Goal: Information Seeking & Learning: Learn about a topic

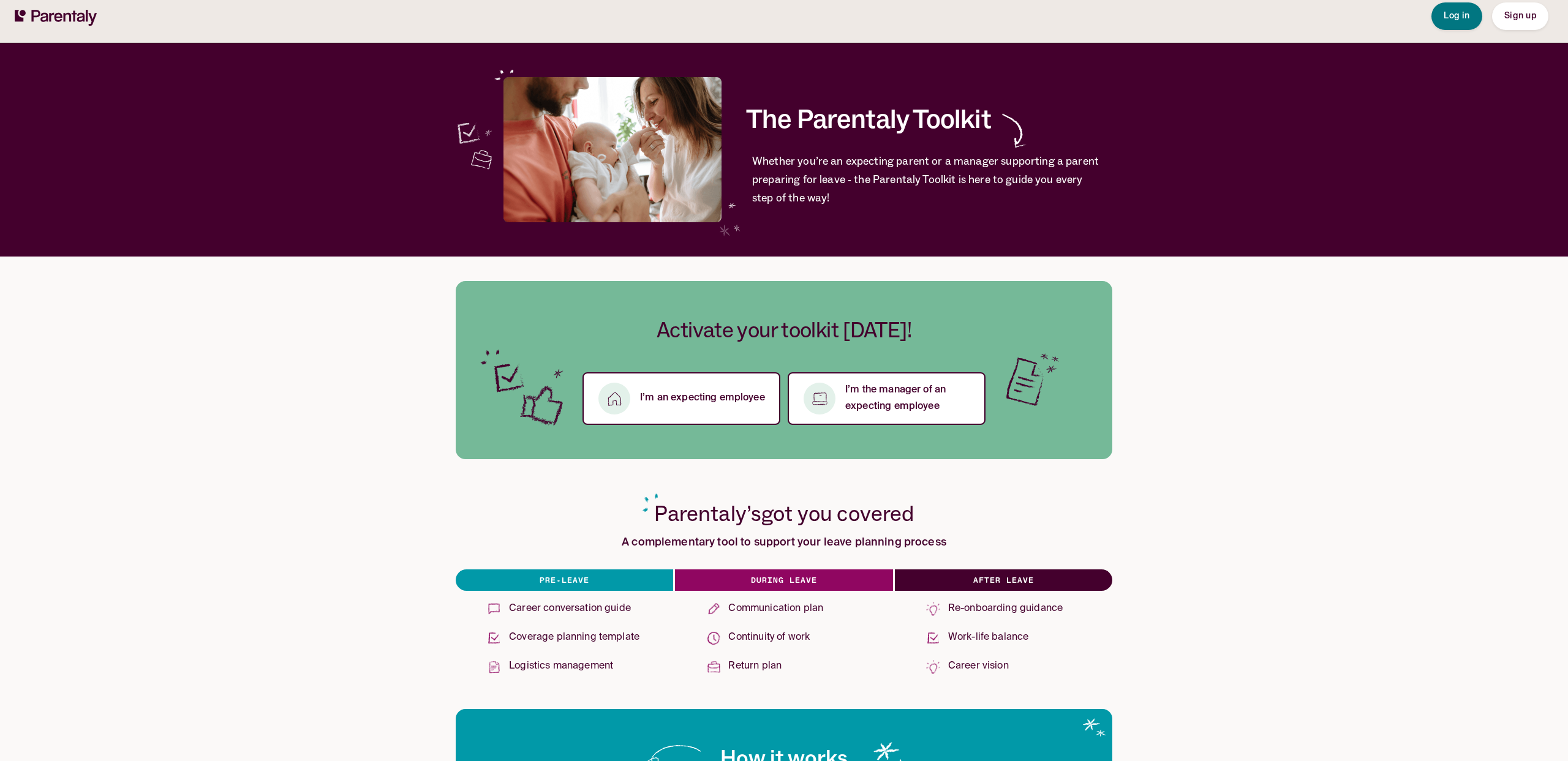
scroll to position [113, 0]
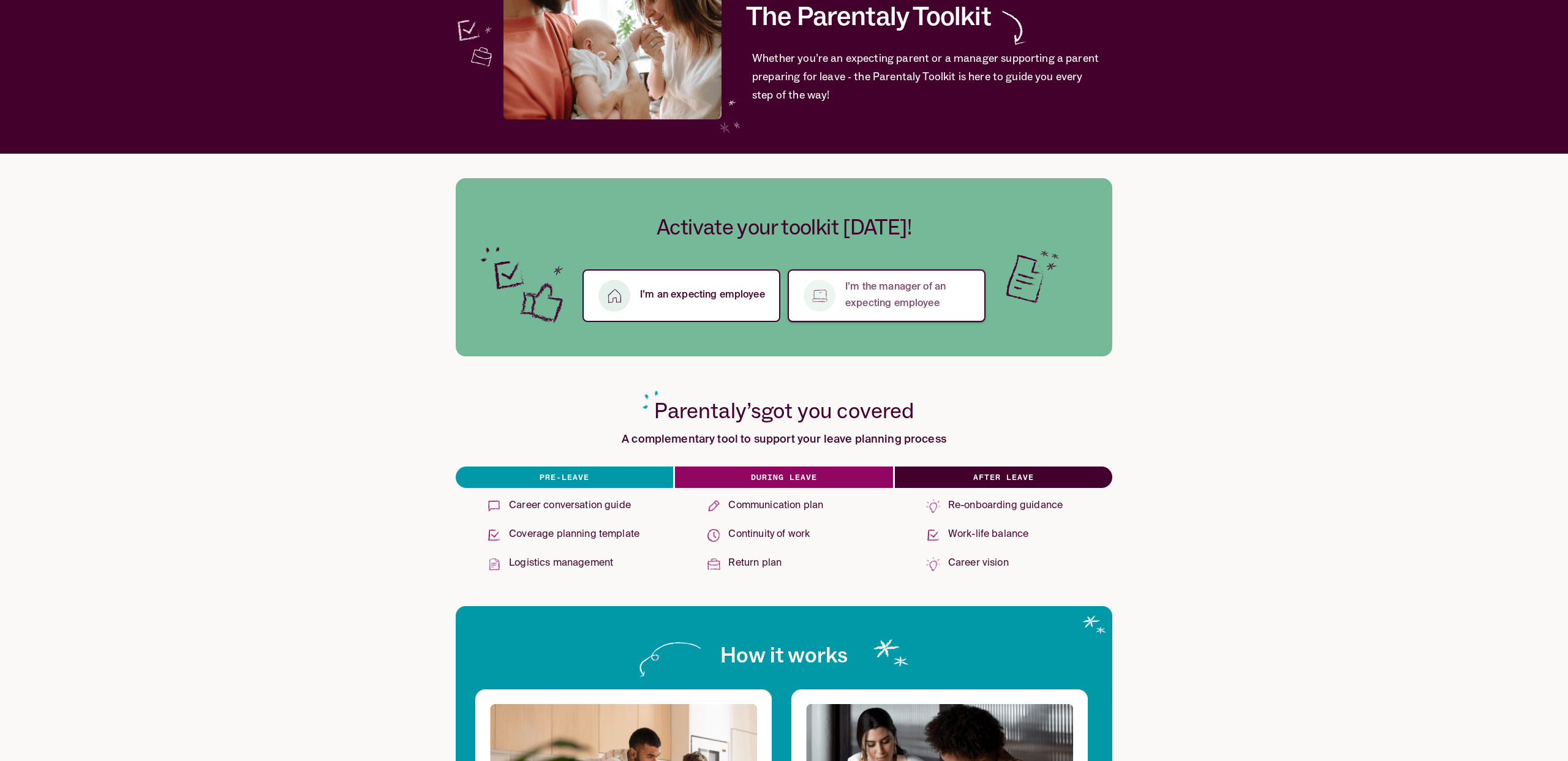
click at [861, 292] on p "I’m the manager of an expecting employee" at bounding box center [908, 296] width 125 height 33
